Goal: Find specific fact: Find contact information

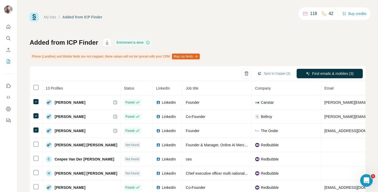
click at [295, 52] on div "Added from ICP Finder Enrichment is done Phone (Landline) and Mobile fields are…" at bounding box center [198, 129] width 336 height 182
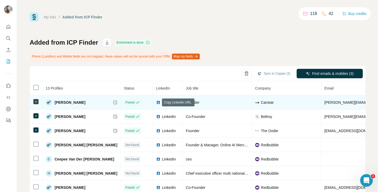
click at [175, 101] on icon at bounding box center [177, 102] width 4 height 4
click at [156, 103] on img at bounding box center [158, 102] width 4 height 4
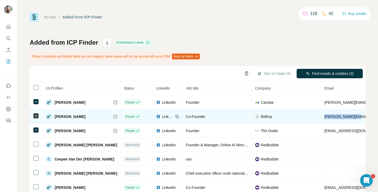
drag, startPoint x: 304, startPoint y: 115, endPoint x: 340, endPoint y: 116, distance: 36.3
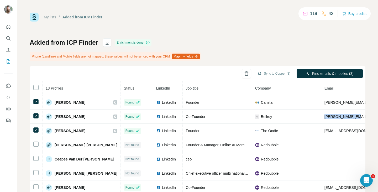
copy span "[PERSON_NAME][EMAIL_ADDRESS][DOMAIN_NAME]"
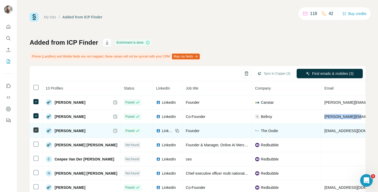
click at [156, 131] on img at bounding box center [158, 131] width 4 height 4
drag, startPoint x: 303, startPoint y: 132, endPoint x: 351, endPoint y: 133, distance: 47.6
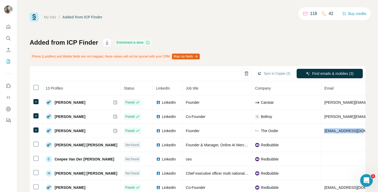
copy span "[EMAIL_ADDRESS][DOMAIN_NAME]"
